Goal: Information Seeking & Learning: Check status

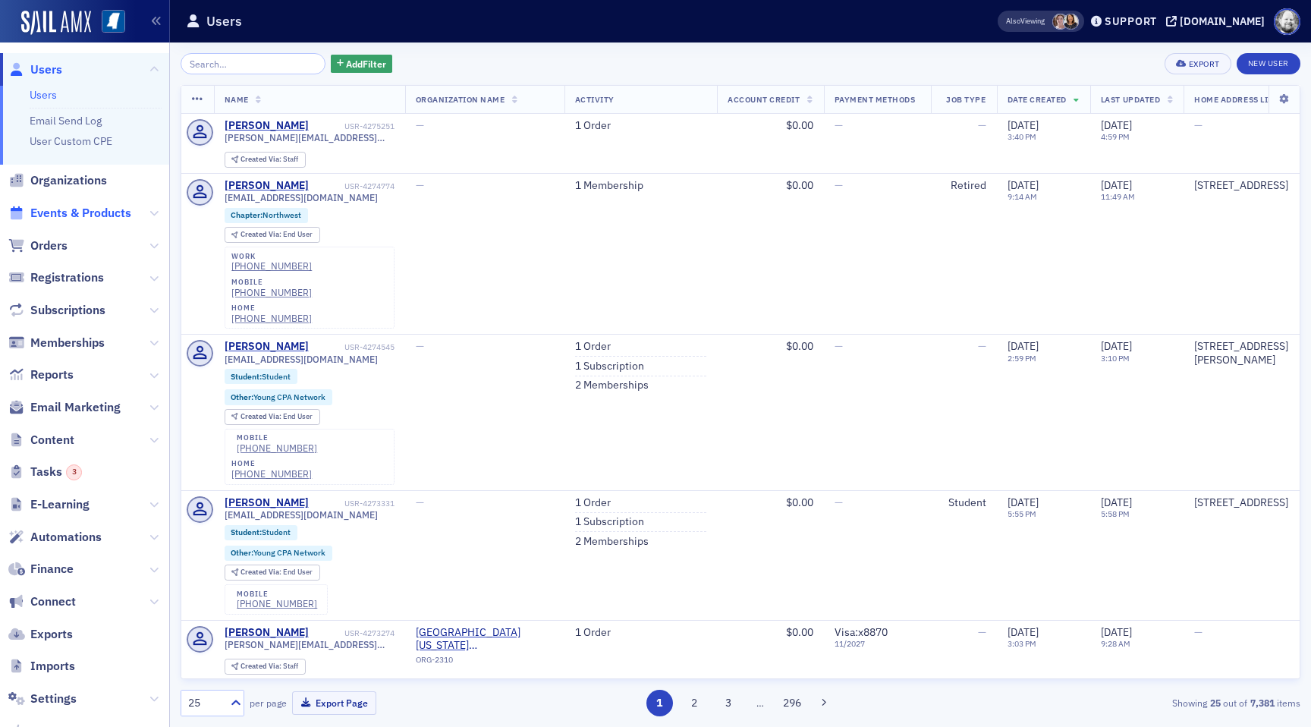
click at [107, 212] on span "Events & Products" at bounding box center [80, 213] width 101 height 17
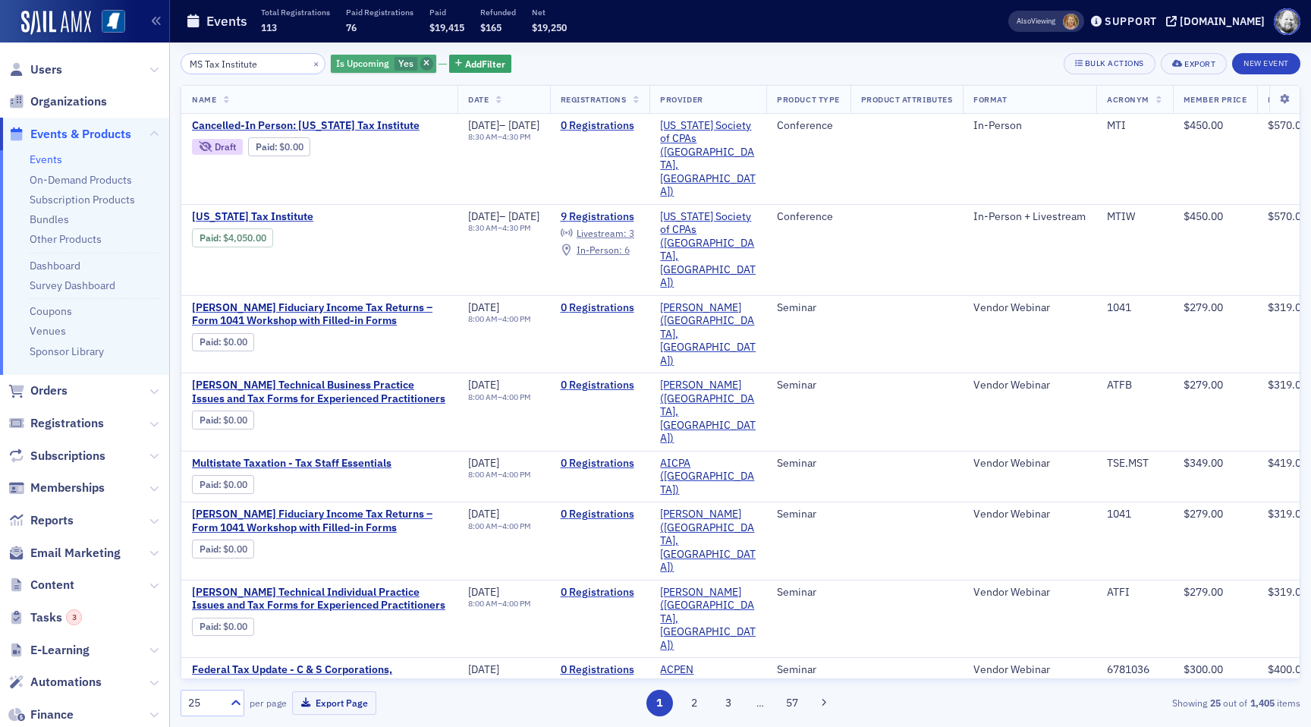
type input "MS Tax Institute"
click at [420, 59] on span "button" at bounding box center [427, 64] width 14 height 14
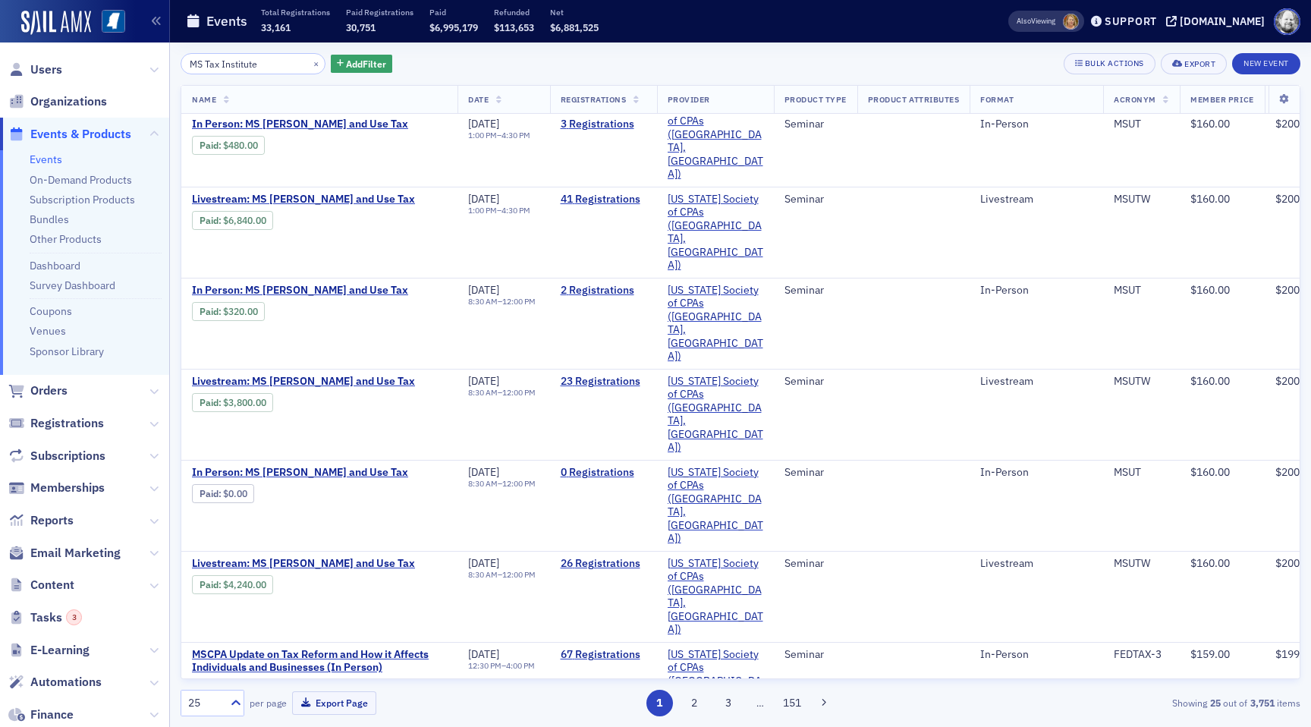
scroll to position [575, 0]
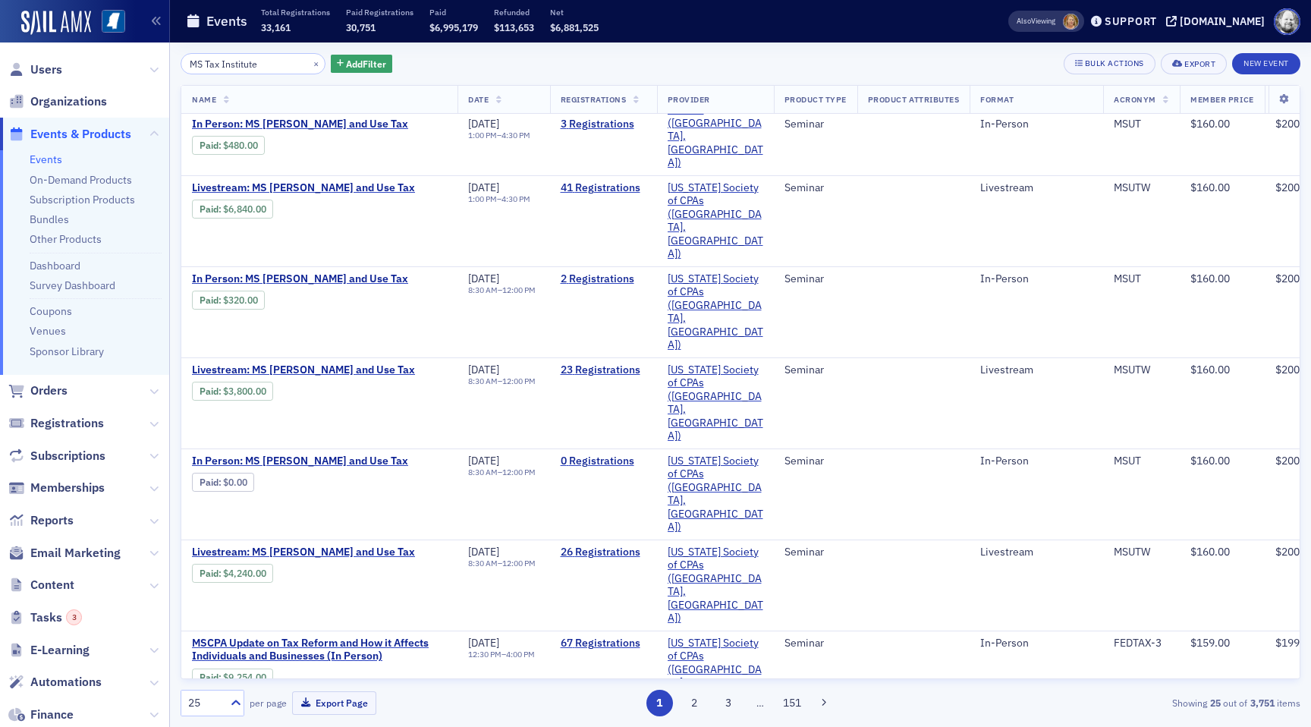
click at [59, 476] on span "Memberships" at bounding box center [84, 488] width 169 height 33
click at [59, 486] on span "Memberships" at bounding box center [67, 487] width 74 height 17
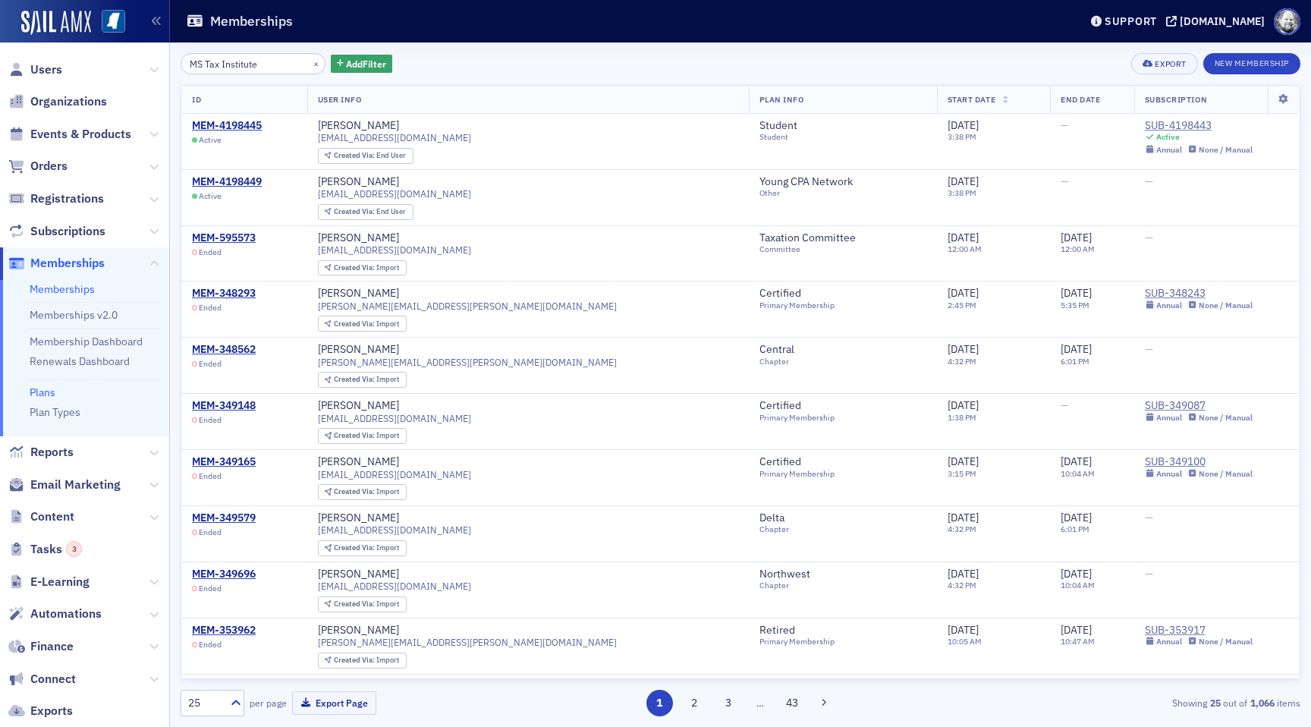
type input "MS Tax Institute"
click at [44, 390] on link "Plans" at bounding box center [43, 392] width 26 height 14
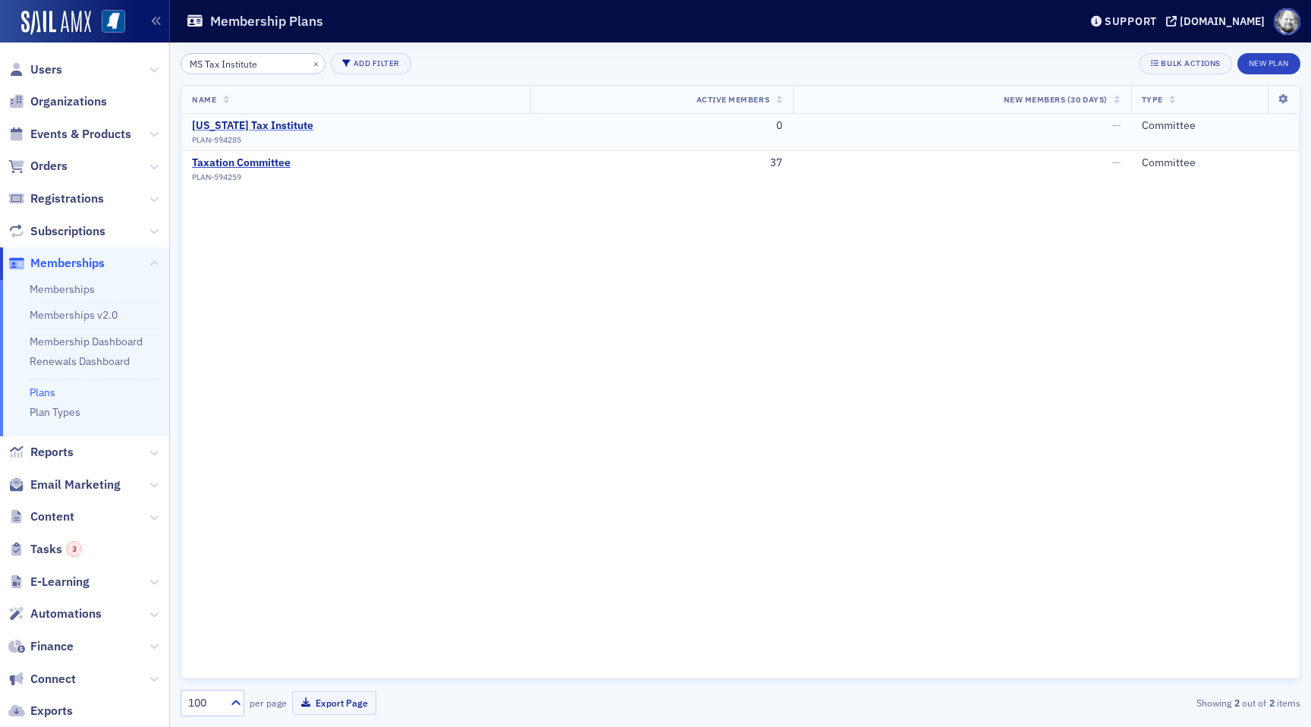
type input "MS Tax Institute"
click at [278, 127] on div "[US_STATE] Tax Institute" at bounding box center [252, 126] width 121 height 14
click at [74, 282] on link "Memberships" at bounding box center [62, 289] width 65 height 14
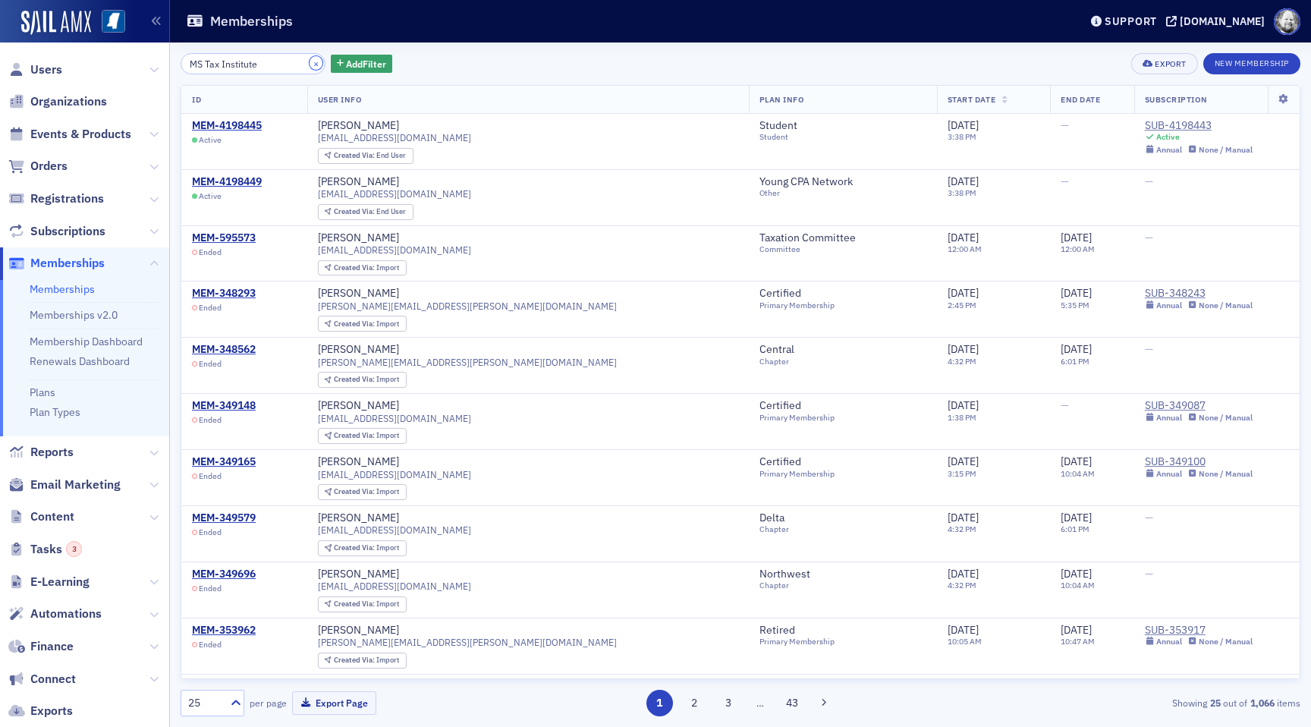
click at [309, 62] on button "×" at bounding box center [316, 63] width 14 height 14
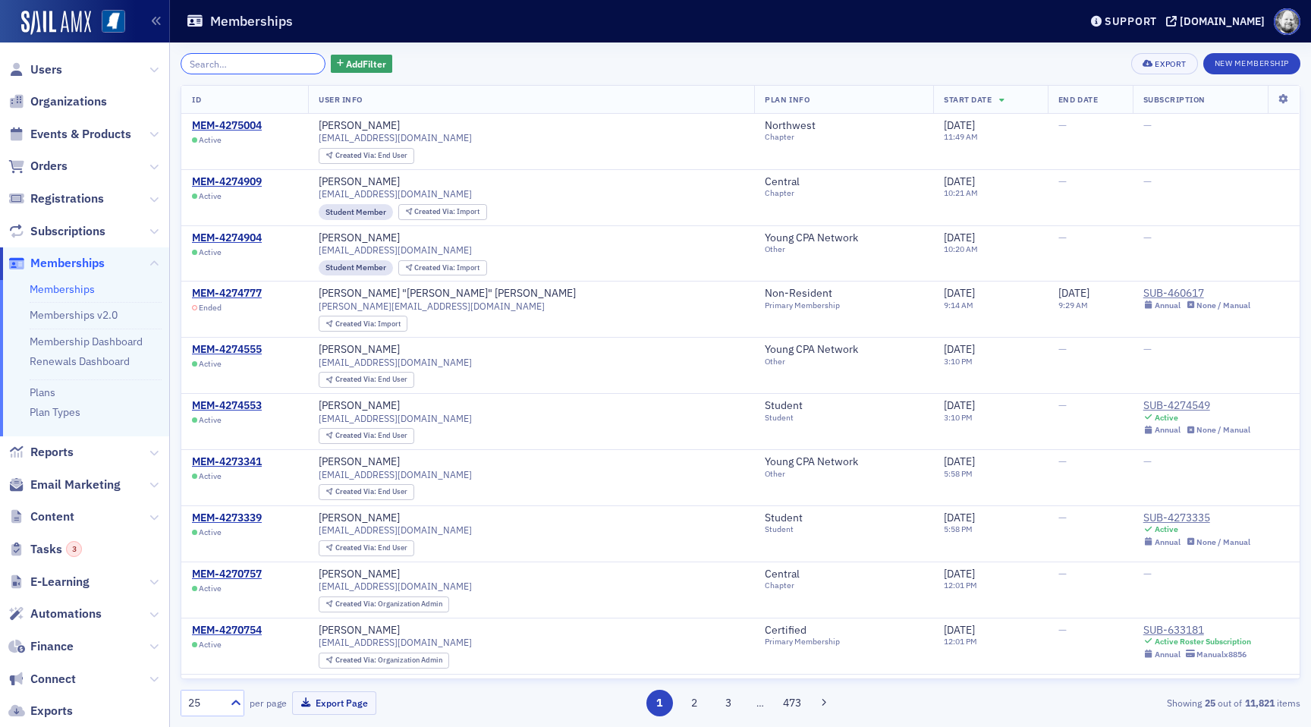
click at [268, 58] on input "search" at bounding box center [253, 63] width 145 height 21
paste input "MS Tax Institute"
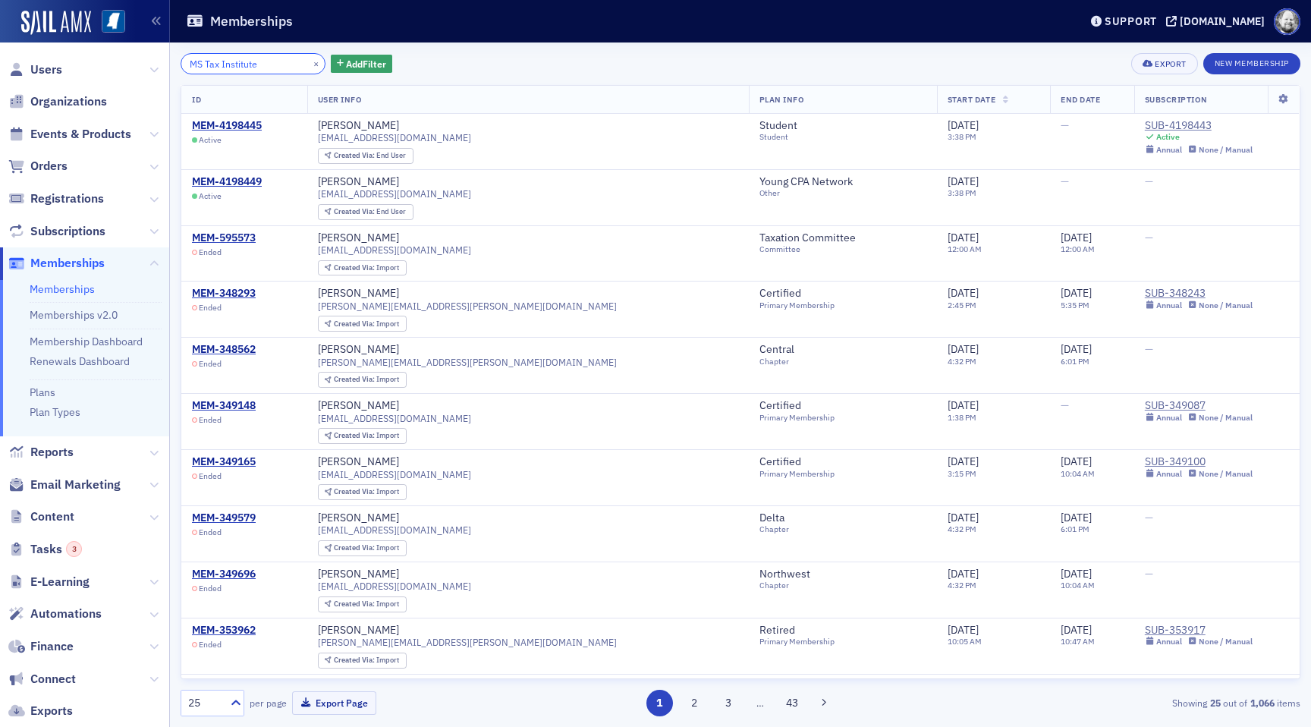
type input "MS Tax Institute"
click at [309, 60] on div "×" at bounding box center [317, 63] width 16 height 19
click at [309, 60] on button "×" at bounding box center [316, 63] width 14 height 14
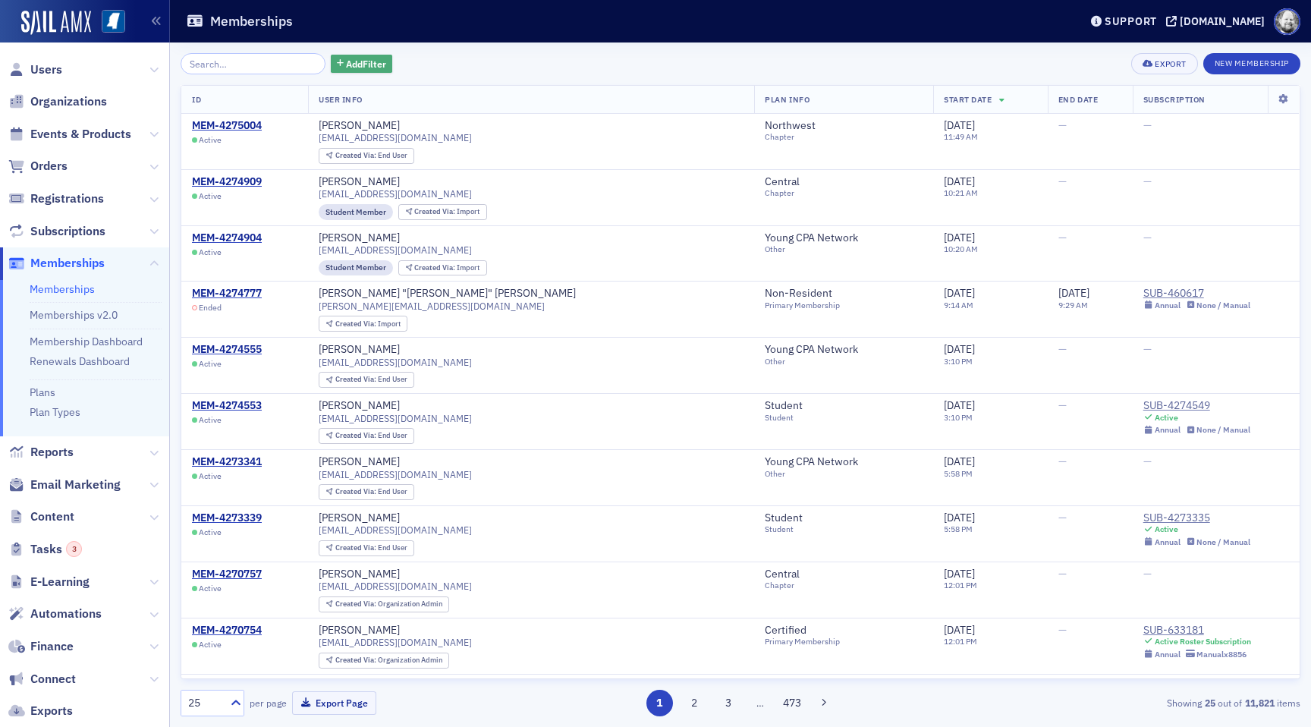
click at [337, 64] on icon "button" at bounding box center [340, 64] width 7 height 8
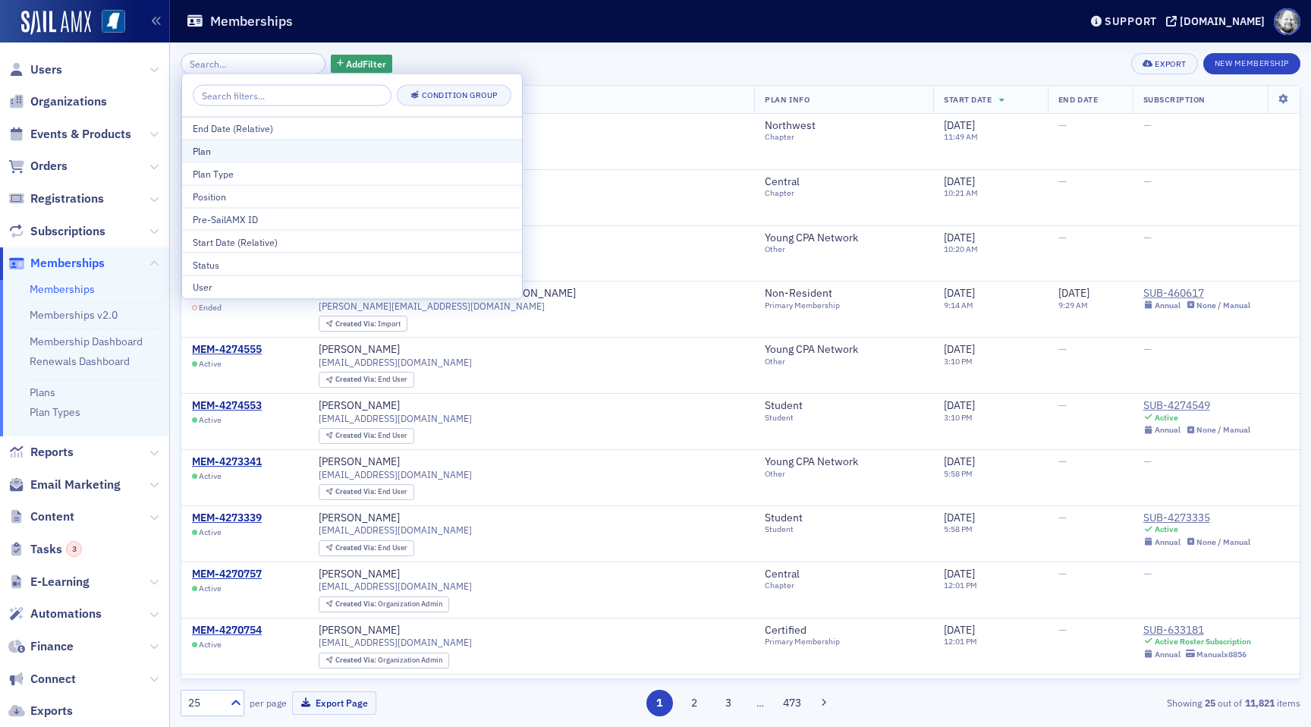
click at [275, 152] on div "Plan" at bounding box center [352, 151] width 319 height 14
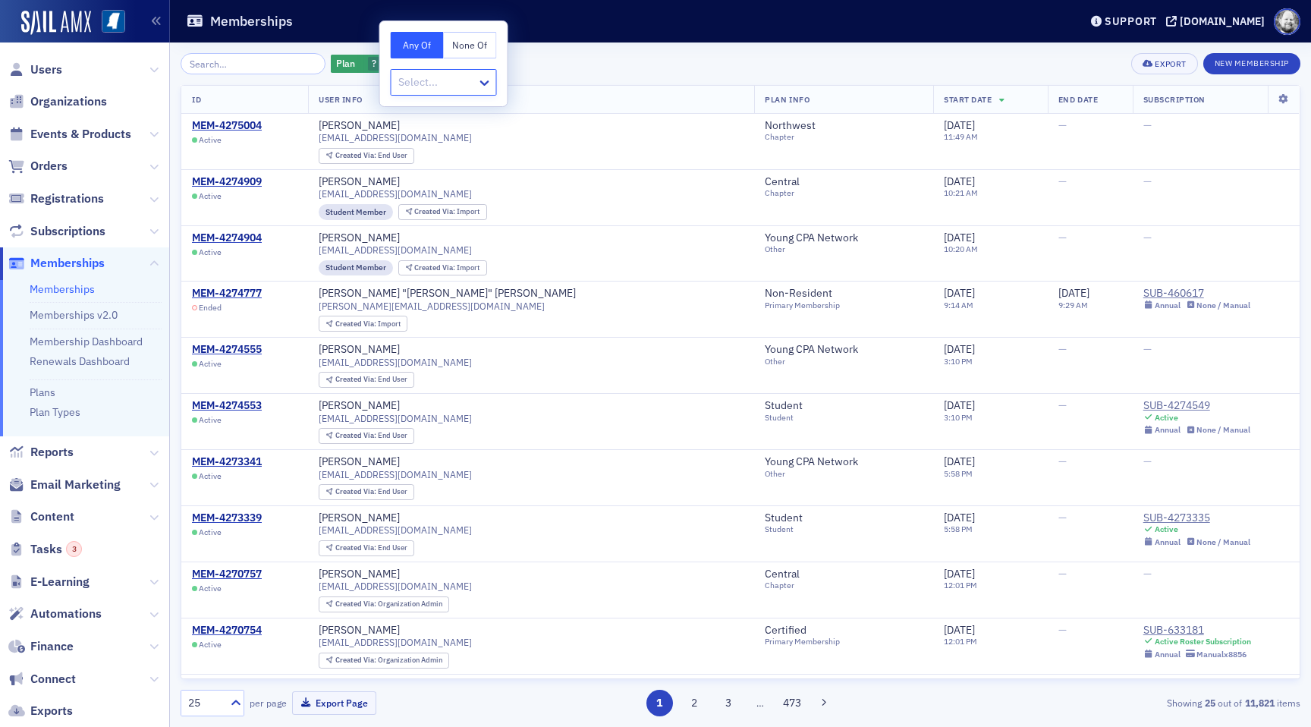
type input "MS Tax Institute"
click at [491, 115] on span "[Committee] [US_STATE] Tax Institute" at bounding box center [489, 116] width 178 height 16
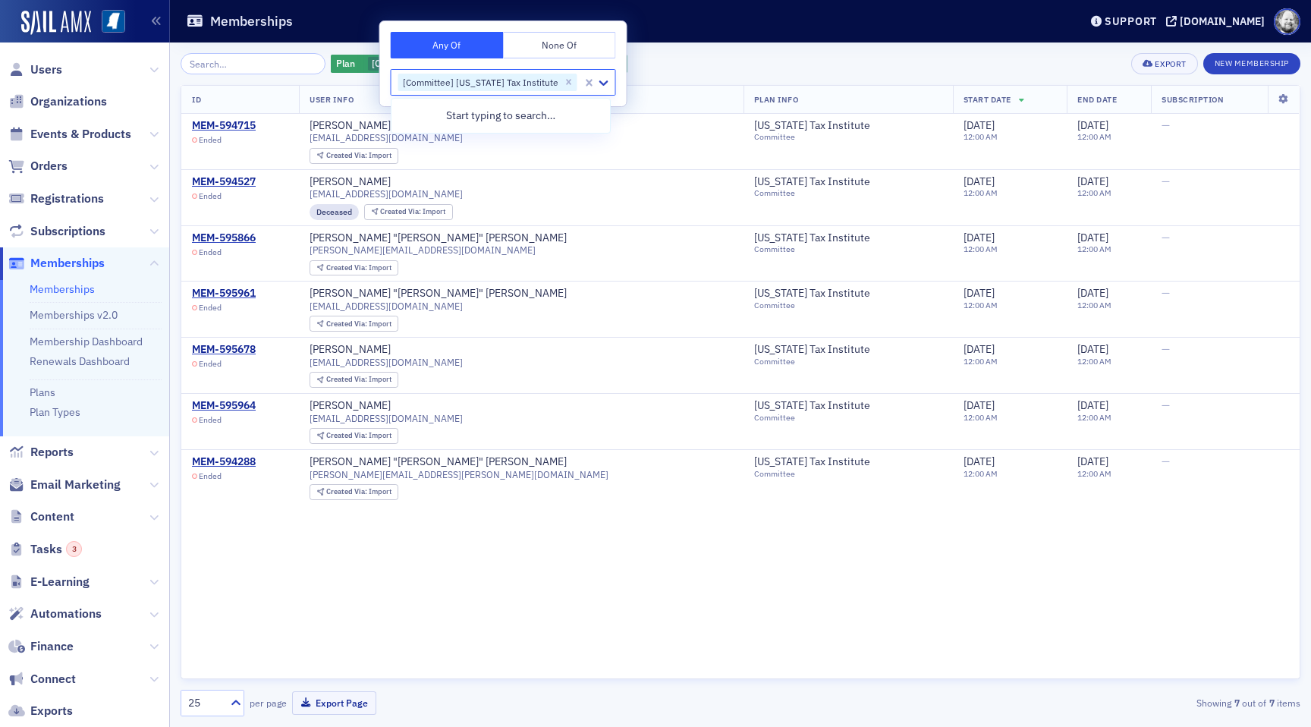
click at [717, 68] on div "Plan [Committee] [US_STATE] Tax Institute Add Filter Export New Membership" at bounding box center [740, 63] width 1119 height 21
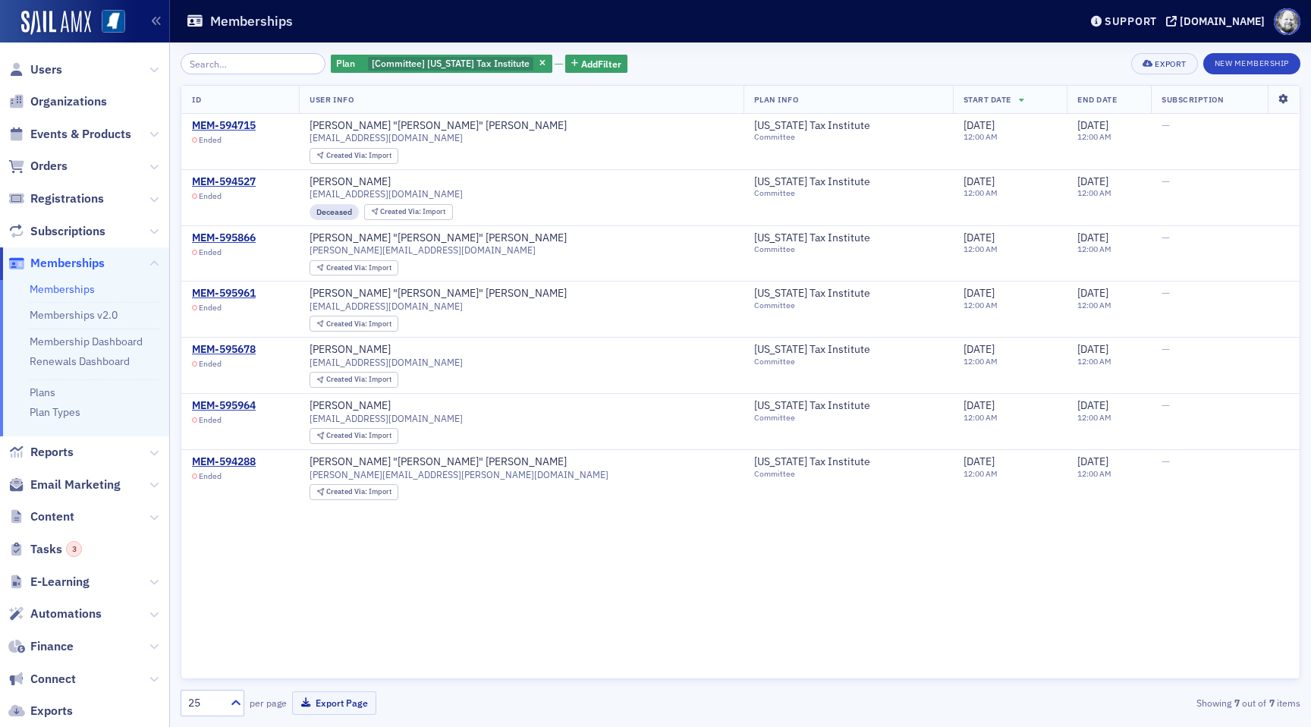
click at [1284, 102] on icon at bounding box center [1282, 99] width 31 height 9
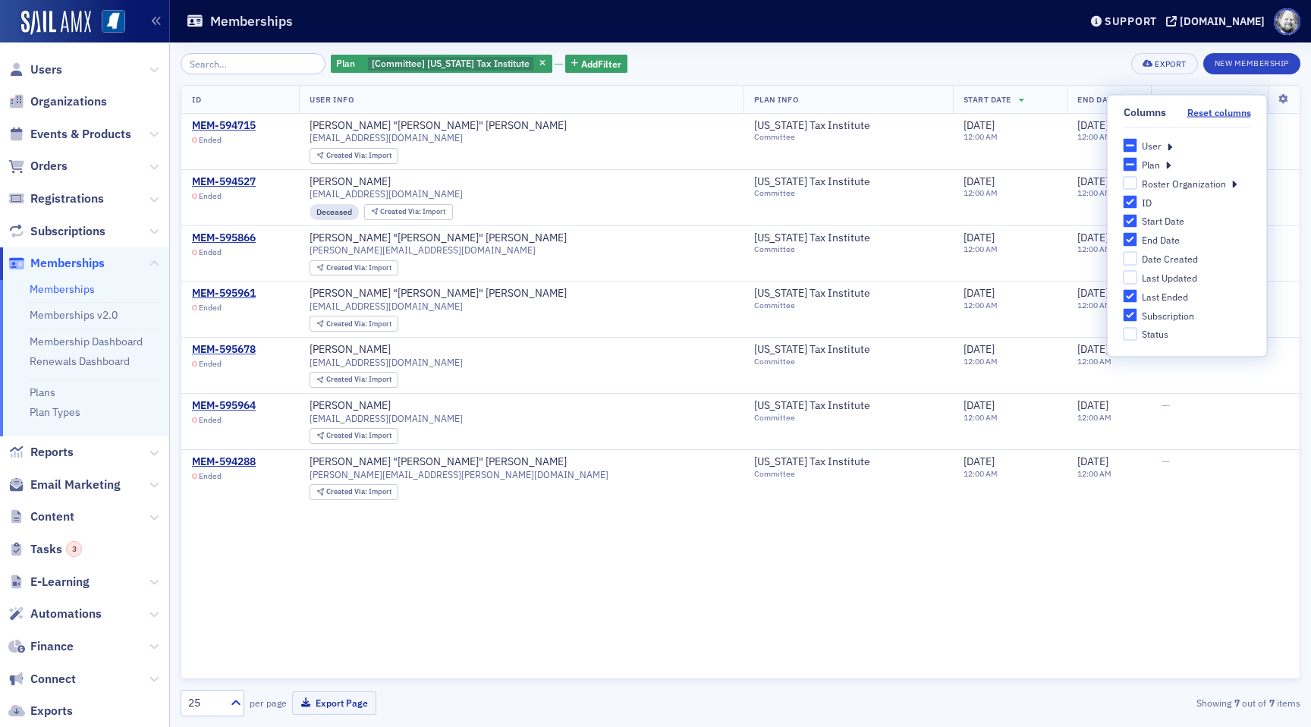
click at [1169, 143] on icon at bounding box center [1168, 146] width 5 height 14
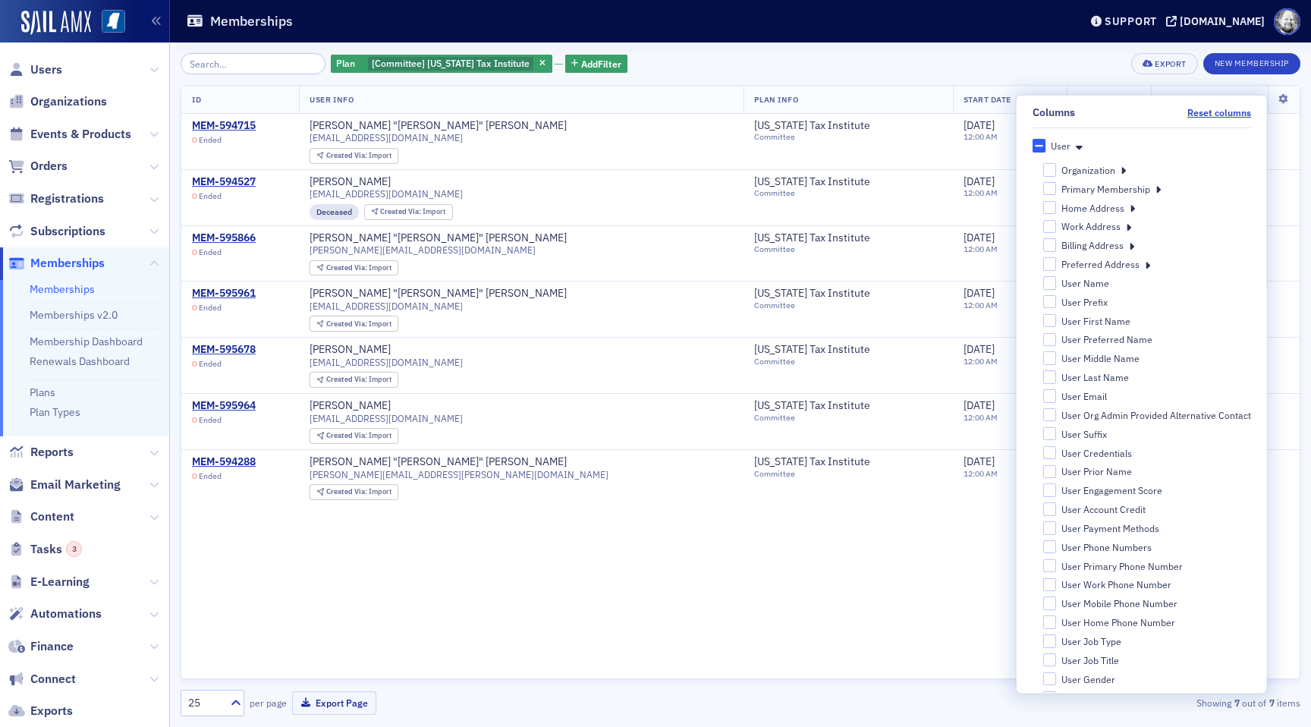
click at [959, 54] on div "Plan [Committee] [US_STATE] Tax Institute Add Filter Export New Membership" at bounding box center [740, 63] width 1119 height 21
